Goal: Task Accomplishment & Management: Use online tool/utility

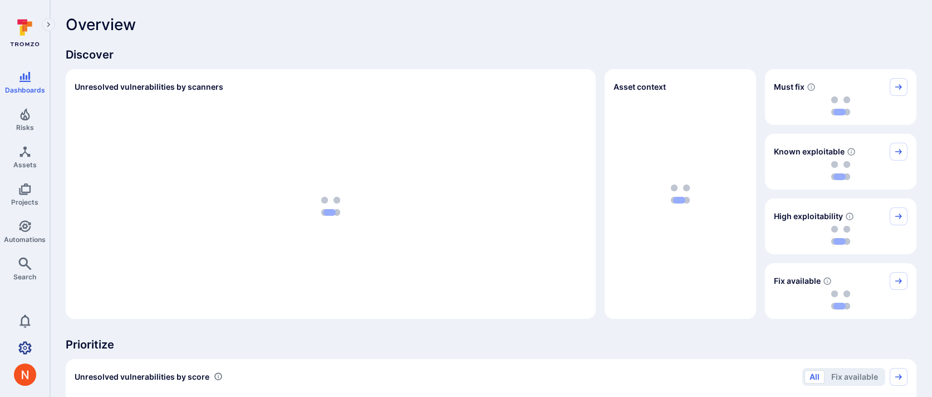
click at [19, 340] on link "Settings" at bounding box center [25, 347] width 50 height 22
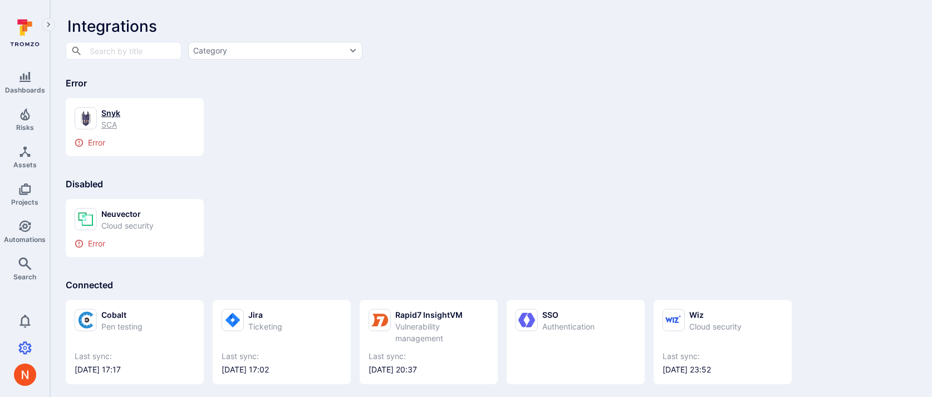
click at [142, 136] on link "Snyk SCA Error" at bounding box center [135, 127] width 120 height 40
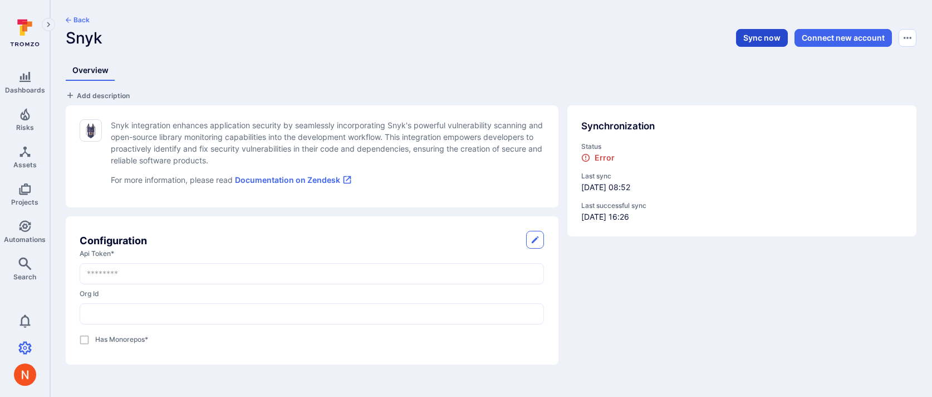
click at [757, 40] on button "Sync now" at bounding box center [762, 38] width 52 height 18
